Goal: Find specific page/section: Find specific page/section

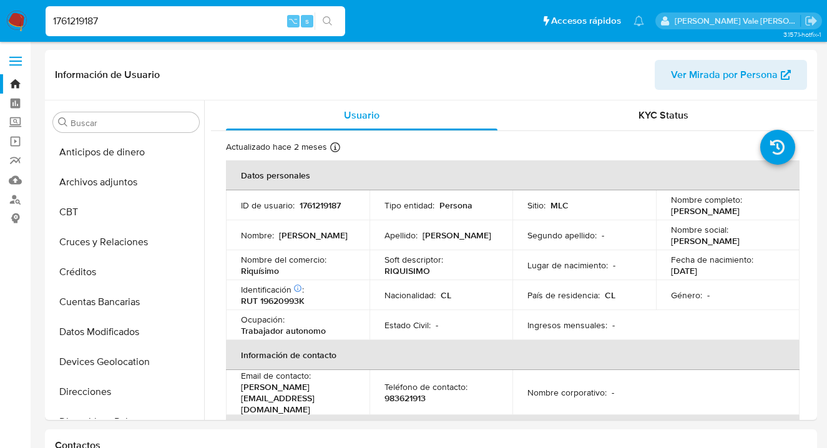
select select "10"
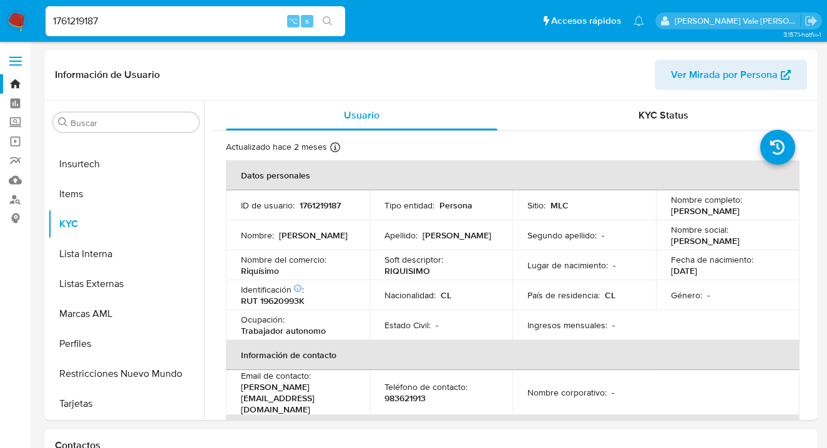
drag, startPoint x: 137, startPoint y: 23, endPoint x: 40, endPoint y: 19, distance: 96.8
click at [40, 19] on ul "Pausado Ver notificaciones 1761219187 ⌥ s Accesos rápidos Presiona las siguient…" at bounding box center [344, 20] width 611 height 31
paste input "07348389"
drag, startPoint x: 134, startPoint y: 21, endPoint x: 21, endPoint y: 21, distance: 113.0
click at [21, 21] on nav "Pausado Ver notificaciones 107348389 ⌥ s Accesos rápidos Presiona las siguiente…" at bounding box center [413, 21] width 827 height 42
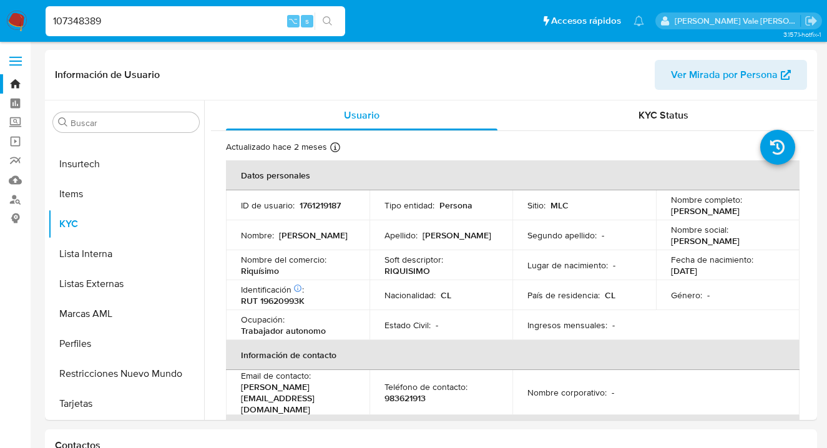
paste input "4043721382"
drag, startPoint x: 188, startPoint y: 24, endPoint x: 62, endPoint y: 21, distance: 126.2
click at [62, 21] on input "4043721382" at bounding box center [196, 21] width 300 height 16
type input "4"
paste input "138856917"
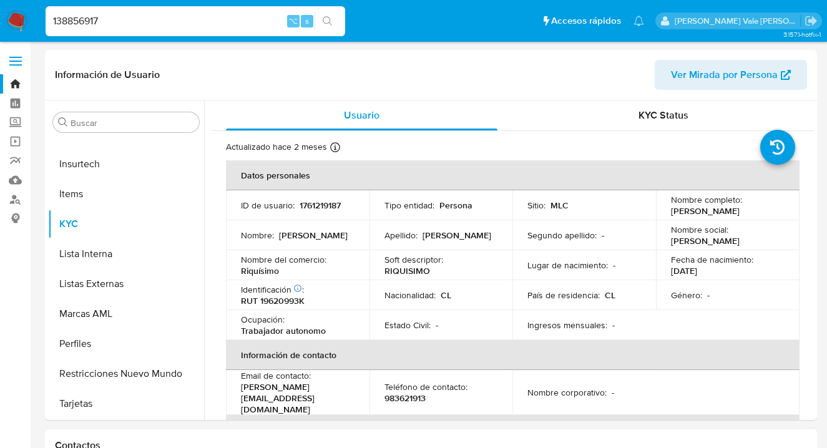
drag, startPoint x: 212, startPoint y: 22, endPoint x: 40, endPoint y: 20, distance: 172.3
click at [40, 20] on ul "Pausado Ver notificaciones 138856917 ⌥ s Accesos rápidos Presiona las siguiente…" at bounding box center [344, 20] width 611 height 31
paste input "61016769"
type input "161016769"
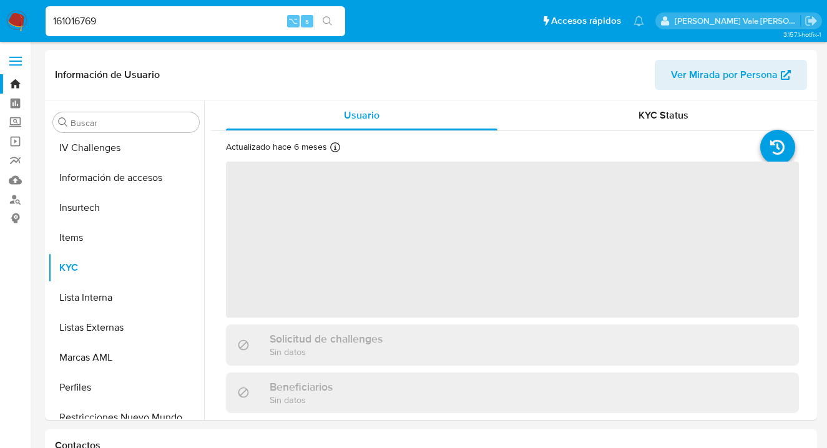
scroll to position [528, 0]
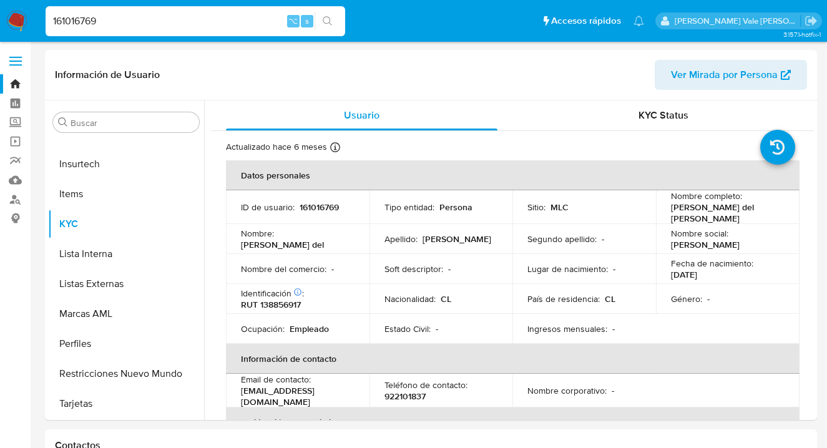
select select "10"
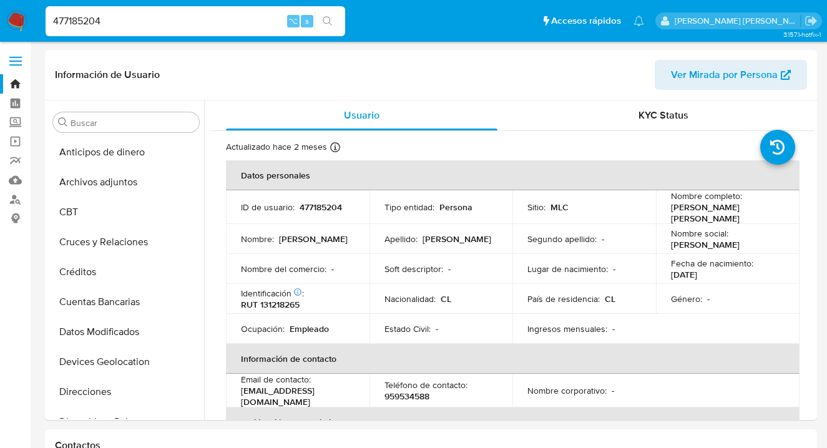
select select "10"
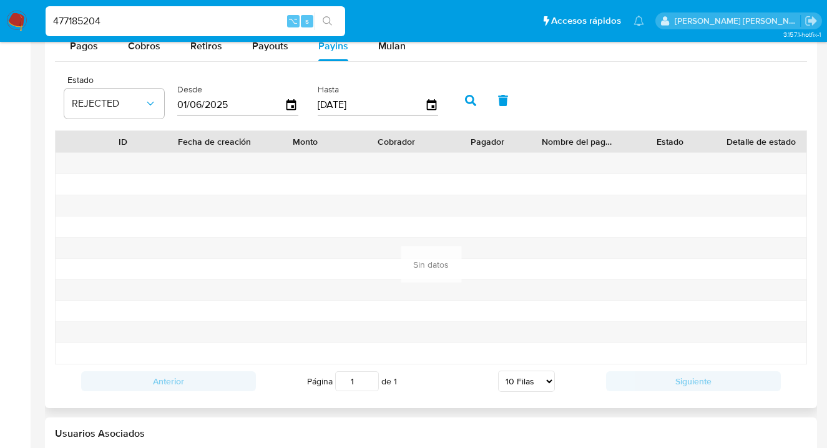
scroll to position [697, 0]
